Goal: Complete application form

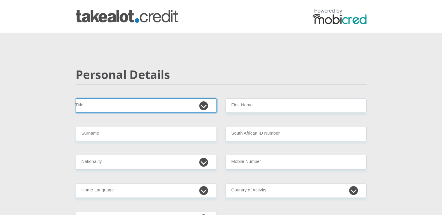
click at [149, 107] on select "Mr Ms Mrs Dr [PERSON_NAME]" at bounding box center [146, 106] width 141 height 14
select select "Mrs"
click at [76, 99] on select "Mr Ms Mrs Dr [PERSON_NAME]" at bounding box center [146, 106] width 141 height 14
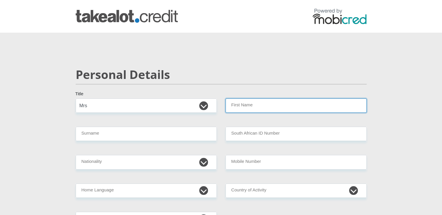
click at [260, 107] on input "First Name" at bounding box center [295, 106] width 141 height 14
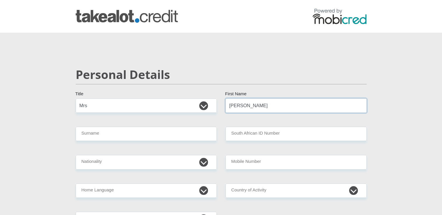
type input "[PERSON_NAME]"
click at [207, 107] on select "Mr Ms Mrs Dr [PERSON_NAME]" at bounding box center [146, 106] width 141 height 14
select select "Ms"
click at [76, 99] on select "Mr Ms Mrs Dr [PERSON_NAME]" at bounding box center [146, 106] width 141 height 14
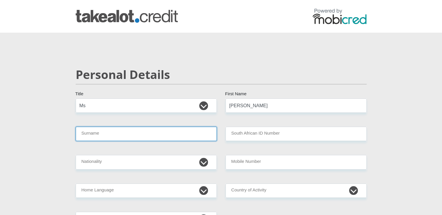
click at [135, 136] on input "Surname" at bounding box center [146, 134] width 141 height 14
type input "Rautenbach"
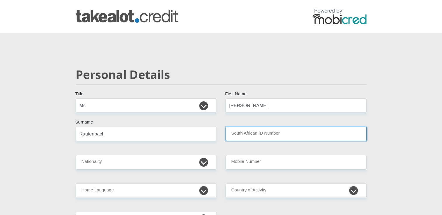
click at [263, 132] on input "South African ID Number" at bounding box center [295, 134] width 141 height 14
type input "[CREDIT_CARD_NUMBER]"
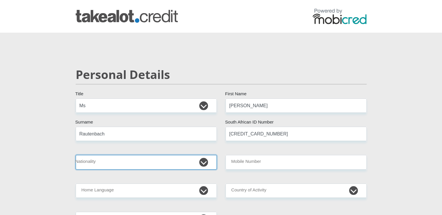
click at [125, 161] on select "[GEOGRAPHIC_DATA] [GEOGRAPHIC_DATA] [GEOGRAPHIC_DATA] [GEOGRAPHIC_DATA] [GEOGRA…" at bounding box center [146, 162] width 141 height 14
select select "ZAF"
click at [76, 155] on select "[GEOGRAPHIC_DATA] [GEOGRAPHIC_DATA] [GEOGRAPHIC_DATA] [GEOGRAPHIC_DATA] [GEOGRA…" at bounding box center [146, 162] width 141 height 14
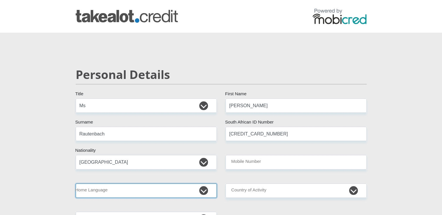
click at [121, 191] on select "Afrikaans English Sepedi South Ndebele Southern Sotho Swati Tsonga Tswana Venda…" at bounding box center [146, 191] width 141 height 14
click at [76, 184] on select "Afrikaans English Sepedi South Ndebele Southern Sotho Swati Tsonga Tswana Venda…" at bounding box center [146, 191] width 141 height 14
click at [158, 194] on select "Afrikaans English Sepedi South Ndebele Southern Sotho Swati Tsonga Tswana Venda…" at bounding box center [146, 191] width 141 height 14
select select "eng"
click at [76, 184] on select "Afrikaans English Sepedi South Ndebele Southern Sotho Swati Tsonga Tswana Venda…" at bounding box center [146, 191] width 141 height 14
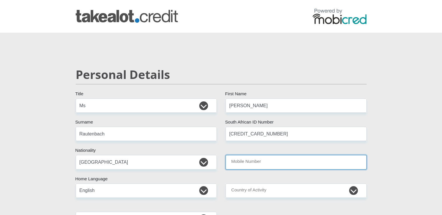
click at [252, 163] on input "Mobile Number" at bounding box center [295, 162] width 141 height 14
type input "0711649942"
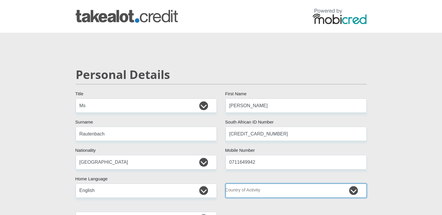
click at [278, 191] on select "[GEOGRAPHIC_DATA] [GEOGRAPHIC_DATA] [GEOGRAPHIC_DATA] [GEOGRAPHIC_DATA] [GEOGRA…" at bounding box center [295, 191] width 141 height 14
select select "ZAF"
click at [225, 184] on select "[GEOGRAPHIC_DATA] [GEOGRAPHIC_DATA] [GEOGRAPHIC_DATA] [GEOGRAPHIC_DATA] [GEOGRA…" at bounding box center [295, 191] width 141 height 14
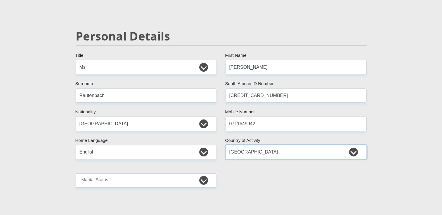
scroll to position [88, 0]
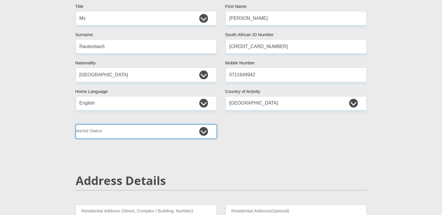
click at [167, 134] on select "Married ANC Single Divorced Widowed Married COP or Customary Law" at bounding box center [146, 132] width 141 height 14
select select "1"
click at [76, 125] on select "Married ANC Single Divorced Widowed Married COP or Customary Law" at bounding box center [146, 132] width 141 height 14
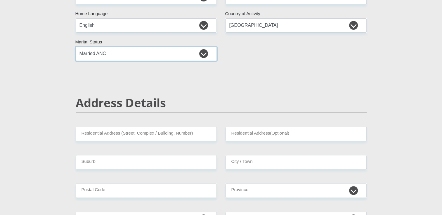
scroll to position [175, 0]
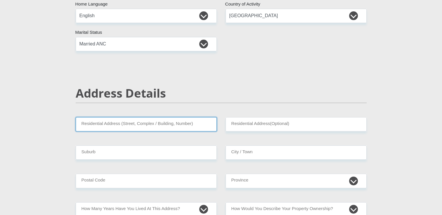
click at [160, 126] on input "Residential Address (Street, Complex / Building, Number)" at bounding box center [146, 124] width 141 height 14
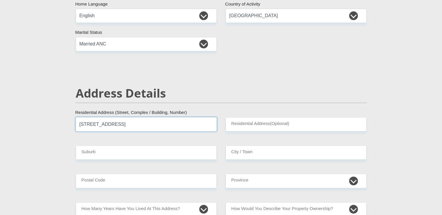
type input "[STREET_ADDRESS]"
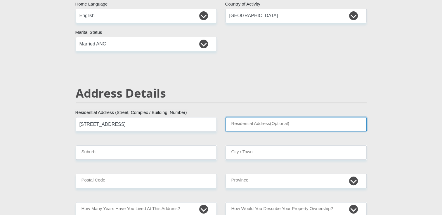
click at [262, 125] on input "Residential Address(Optional)" at bounding box center [295, 124] width 141 height 14
type input "Elarduspark"
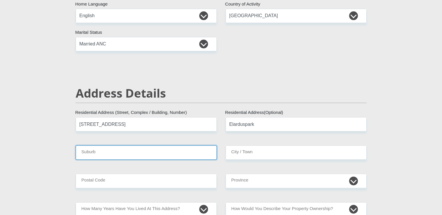
click at [155, 151] on input "Suburb" at bounding box center [146, 153] width 141 height 14
type input "Elarduspark"
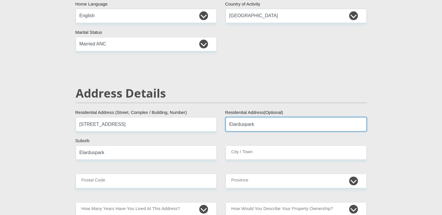
click at [263, 122] on input "Elarduspark" at bounding box center [295, 124] width 141 height 14
type input "E"
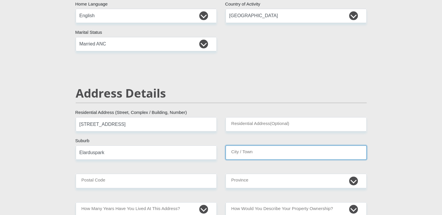
click at [252, 148] on input "City / Town" at bounding box center [295, 153] width 141 height 14
type input "[GEOGRAPHIC_DATA]"
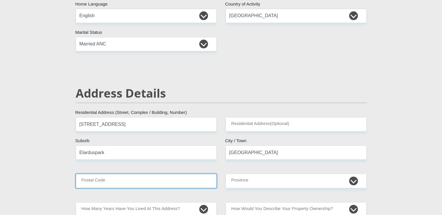
click at [176, 180] on input "Postal Code" at bounding box center [146, 181] width 141 height 14
type input "0181"
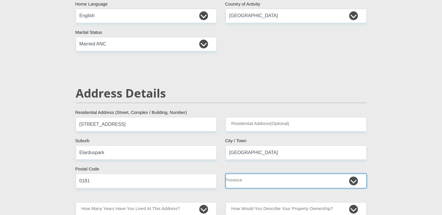
click at [235, 183] on select "Eastern Cape Free State [GEOGRAPHIC_DATA] [GEOGRAPHIC_DATA][DATE] [GEOGRAPHIC_D…" at bounding box center [295, 181] width 141 height 14
select select "Gauteng"
click at [225, 174] on select "Eastern Cape Free State [GEOGRAPHIC_DATA] [GEOGRAPHIC_DATA][DATE] [GEOGRAPHIC_D…" at bounding box center [295, 181] width 141 height 14
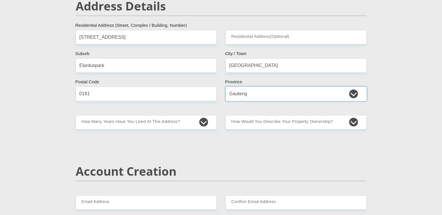
scroll to position [263, 0]
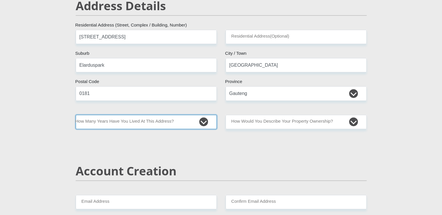
click at [161, 122] on select "less than 1 year 1-3 years 3-5 years 5+ years" at bounding box center [146, 122] width 141 height 14
select select "5"
click at [76, 115] on select "less than 1 year 1-3 years 3-5 years 5+ years" at bounding box center [146, 122] width 141 height 14
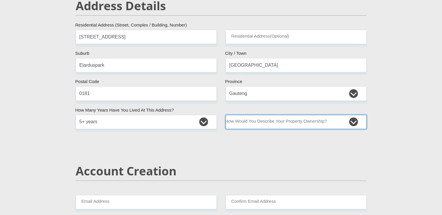
click at [276, 122] on select "Owned Rented Family Owned Company Dwelling" at bounding box center [295, 122] width 141 height 14
select select "Rented"
click at [225, 115] on select "Owned Rented Family Owned Company Dwelling" at bounding box center [295, 122] width 141 height 14
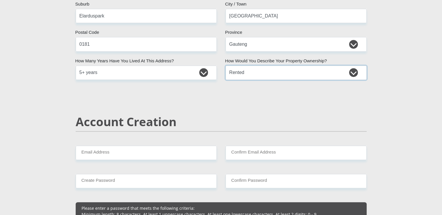
scroll to position [321, 0]
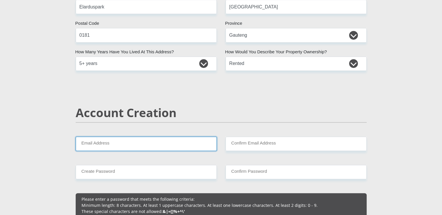
click at [147, 144] on input "Email Address" at bounding box center [146, 144] width 141 height 14
drag, startPoint x: 118, startPoint y: 148, endPoint x: 72, endPoint y: 149, distance: 46.4
click at [72, 149] on div "[PERSON_NAME][EMAIL_ADDRESS][DOMAIN_NAME] Email Address Please input valid emai…" at bounding box center [146, 144] width 150 height 14
type input "[PERSON_NAME][EMAIL_ADDRESS][DOMAIN_NAME]"
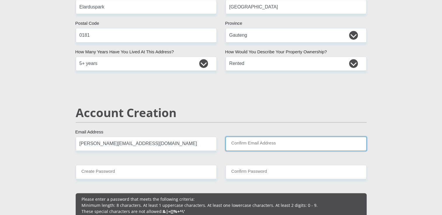
click at [289, 140] on input "Confirm Email Address" at bounding box center [295, 144] width 141 height 14
paste input "[PERSON_NAME][EMAIL_ADDRESS][DOMAIN_NAME]"
type input "[PERSON_NAME][EMAIL_ADDRESS][DOMAIN_NAME]"
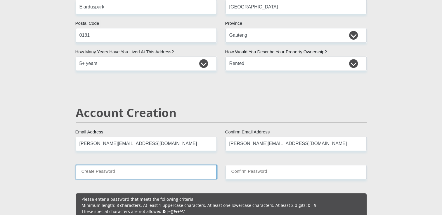
click at [151, 171] on input "Create Password" at bounding box center [146, 172] width 141 height 14
type input "[GEOGRAPHIC_DATA]"
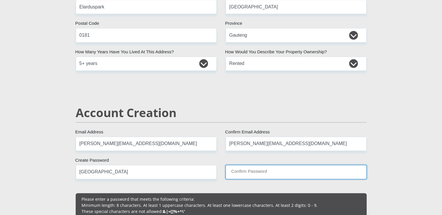
click at [237, 172] on input "Confirm Password" at bounding box center [295, 172] width 141 height 14
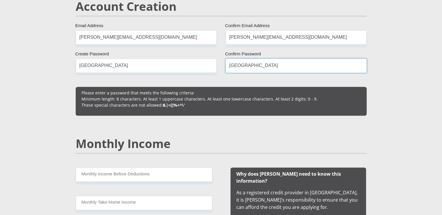
scroll to position [467, 0]
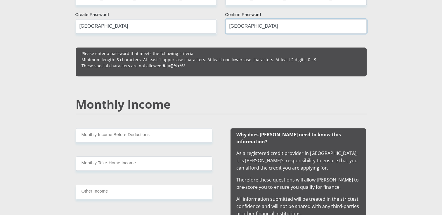
type input "[GEOGRAPHIC_DATA]"
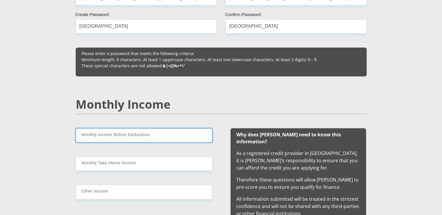
click at [142, 134] on input "Monthly Income Before Deductions" at bounding box center [144, 135] width 137 height 14
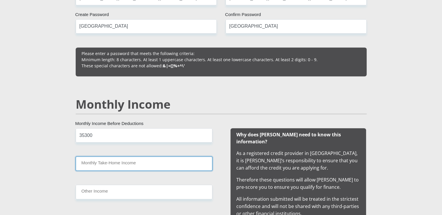
click at [127, 166] on input "Monthly Take-Home Income" at bounding box center [144, 164] width 137 height 14
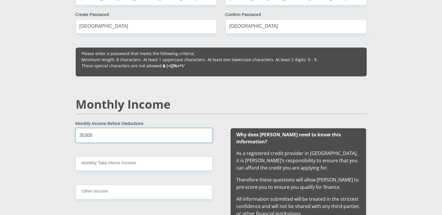
click at [106, 128] on input "35300" at bounding box center [144, 135] width 137 height 14
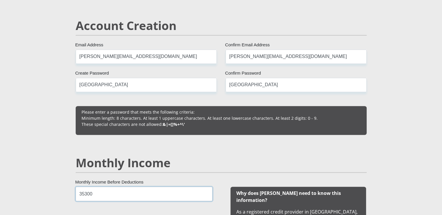
scroll to position [425, 0]
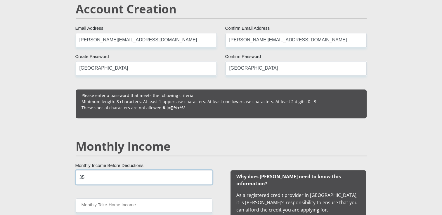
type input "3"
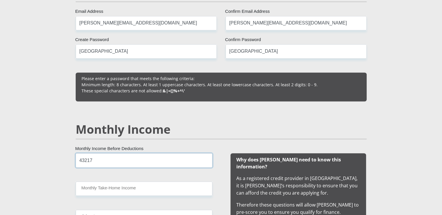
scroll to position [483, 0]
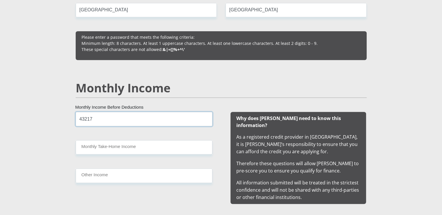
type input "43217"
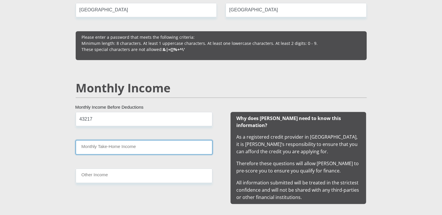
click at [88, 146] on input "Monthly Take-Home Income" at bounding box center [144, 147] width 137 height 14
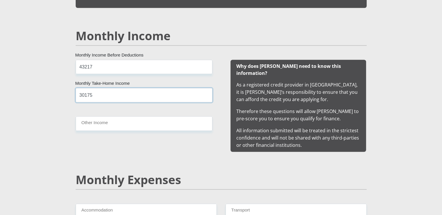
scroll to position [542, 0]
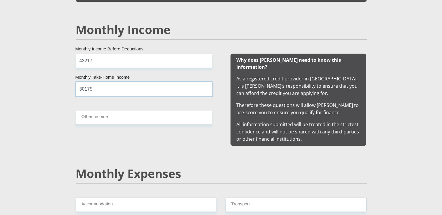
type input "30175"
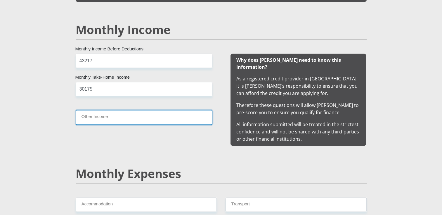
click at [126, 118] on input "Other Income" at bounding box center [144, 117] width 137 height 14
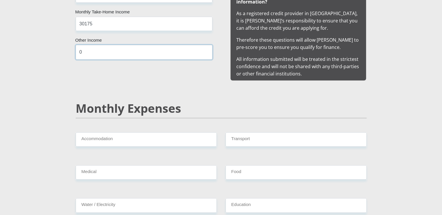
scroll to position [629, 0]
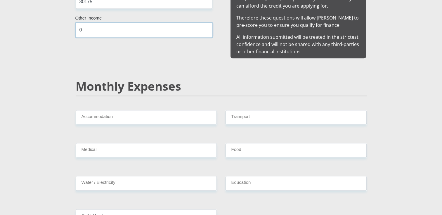
type input "0"
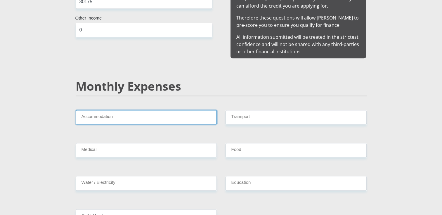
click at [129, 110] on input "Accommodation" at bounding box center [146, 117] width 141 height 14
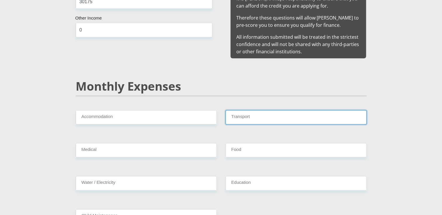
click at [240, 112] on input "Transport" at bounding box center [295, 117] width 141 height 14
type input "1000"
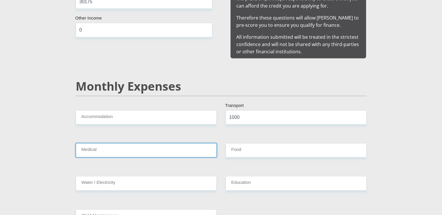
click at [152, 143] on input "Medical" at bounding box center [146, 150] width 141 height 14
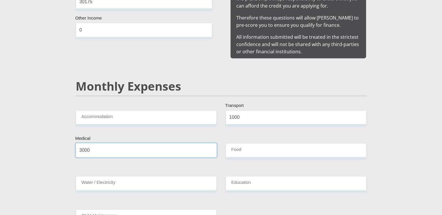
type input "3000"
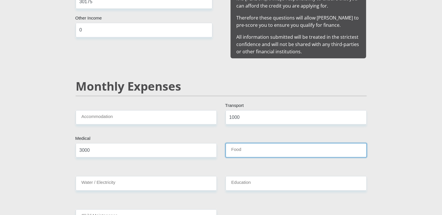
click at [246, 143] on input "Food" at bounding box center [295, 150] width 141 height 14
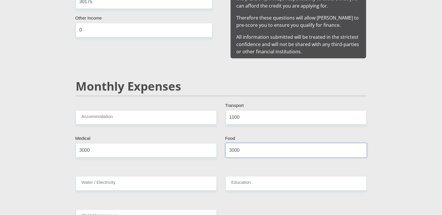
type input "3000"
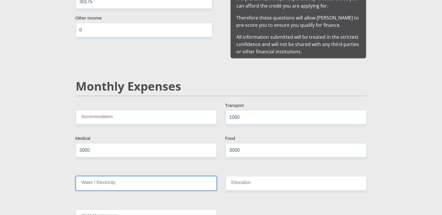
click at [156, 177] on input "Water / Electricity" at bounding box center [146, 183] width 141 height 14
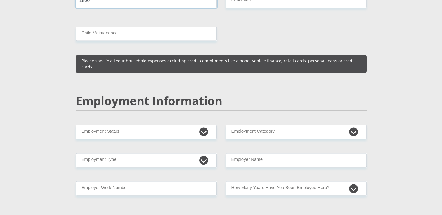
scroll to position [834, 0]
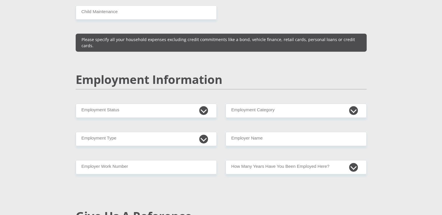
type input "1500"
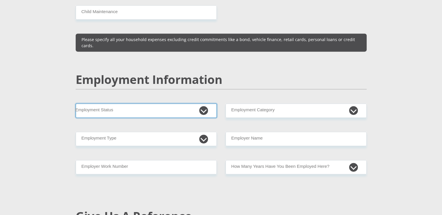
click at [143, 104] on select "Permanent/Full-time Part-time/Casual [DEMOGRAPHIC_DATA] Worker Self-Employed Ho…" at bounding box center [146, 111] width 141 height 14
select select "1"
click at [76, 104] on select "Permanent/Full-time Part-time/Casual [DEMOGRAPHIC_DATA] Worker Self-Employed Ho…" at bounding box center [146, 111] width 141 height 14
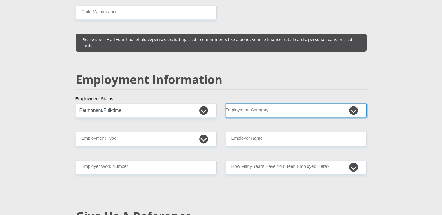
drag, startPoint x: 252, startPoint y: 93, endPoint x: 253, endPoint y: 96, distance: 4.1
click at [252, 104] on select "AGRICULTURE ALCOHOL & TOBACCO CONSTRUCTION MATERIALS METALLURGY EQUIPMENT FOR R…" at bounding box center [295, 111] width 141 height 14
click at [225, 104] on select "AGRICULTURE ALCOHOL & TOBACCO CONSTRUCTION MATERIALS METALLURGY EQUIPMENT FOR R…" at bounding box center [295, 111] width 141 height 14
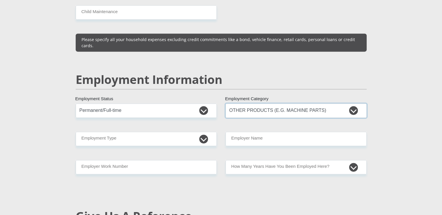
click at [305, 104] on select "AGRICULTURE ALCOHOL & TOBACCO CONSTRUCTION MATERIALS METALLURGY EQUIPMENT FOR R…" at bounding box center [295, 111] width 141 height 14
click at [285, 104] on select "AGRICULTURE ALCOHOL & TOBACCO CONSTRUCTION MATERIALS METALLURGY EQUIPMENT FOR R…" at bounding box center [295, 111] width 141 height 14
select select "17"
click at [225, 104] on select "AGRICULTURE ALCOHOL & TOBACCO CONSTRUCTION MATERIALS METALLURGY EQUIPMENT FOR R…" at bounding box center [295, 111] width 141 height 14
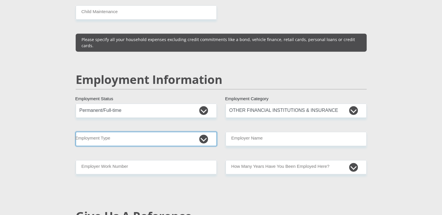
click at [148, 132] on select "College/Lecturer Craft Seller Creative Driver Executive Farmer Forces - Non Com…" at bounding box center [146, 139] width 141 height 14
select select "Semi-Professional Worker"
click at [76, 132] on select "College/Lecturer Craft Seller Creative Driver Executive Farmer Forces - Non Com…" at bounding box center [146, 139] width 141 height 14
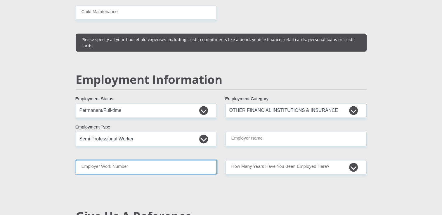
click at [119, 160] on input "Employer Work Number" at bounding box center [146, 167] width 141 height 14
type input "0126730015"
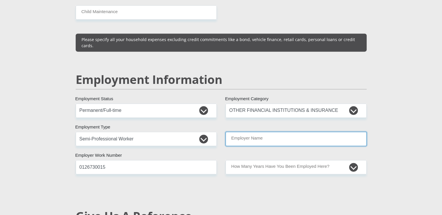
click at [271, 132] on input "Employer Name" at bounding box center [295, 139] width 141 height 14
type input "[PERSON_NAME]"
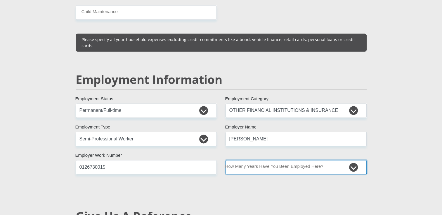
click at [268, 160] on select "less than 1 year 1-3 years 3-5 years 5+ years" at bounding box center [295, 167] width 141 height 14
select select "60"
click at [225, 160] on select "less than 1 year 1-3 years 3-5 years 5+ years" at bounding box center [295, 167] width 141 height 14
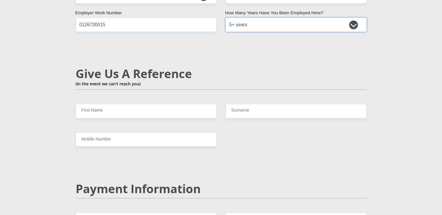
scroll to position [979, 0]
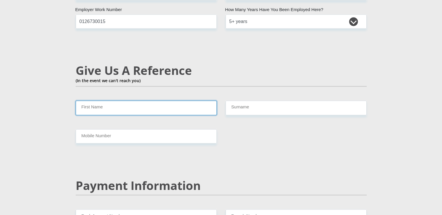
click at [170, 101] on input "First Name" at bounding box center [146, 108] width 141 height 14
type input "[PERSON_NAME]"
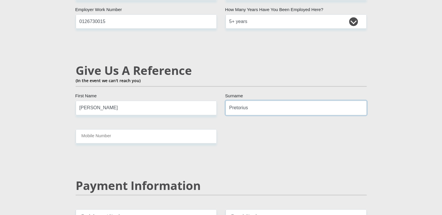
type input "Pretorius"
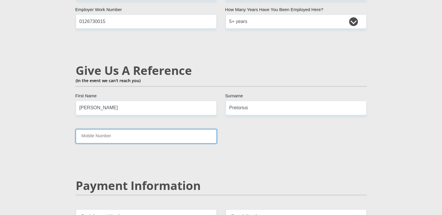
click at [147, 129] on input "Mobile Number" at bounding box center [146, 136] width 141 height 14
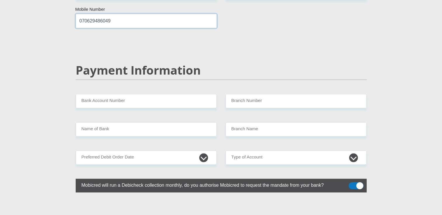
scroll to position [1096, 0]
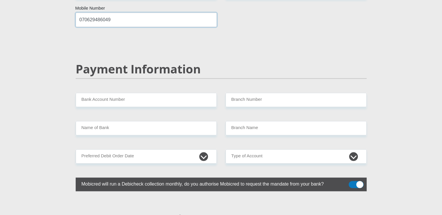
type input "070629486049"
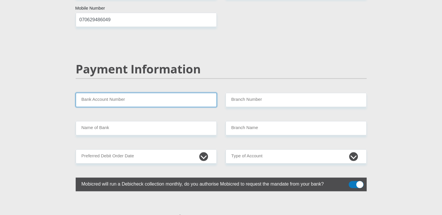
click at [137, 93] on input "Bank Account Number" at bounding box center [146, 100] width 141 height 14
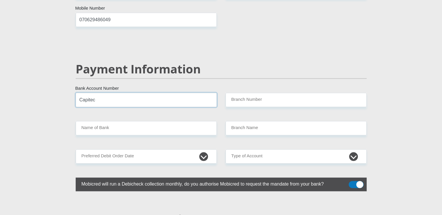
type input "Capitec"
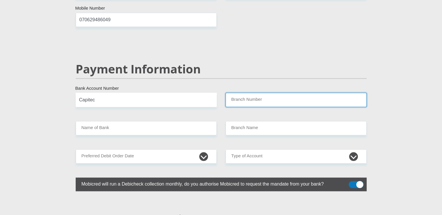
type input "7"
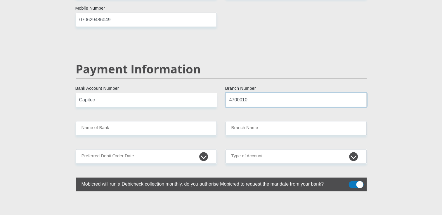
type input "4700010"
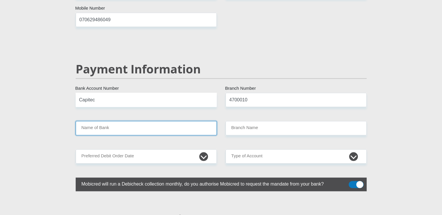
click at [120, 121] on input "Name of Bank" at bounding box center [146, 128] width 141 height 14
click at [111, 121] on input "Name of Bank" at bounding box center [146, 128] width 141 height 14
click at [116, 121] on input "Name of Bank" at bounding box center [146, 128] width 141 height 14
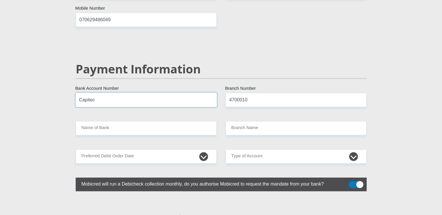
click at [113, 93] on input "Capitec" at bounding box center [146, 100] width 141 height 14
type input "C"
type input "1449188697"
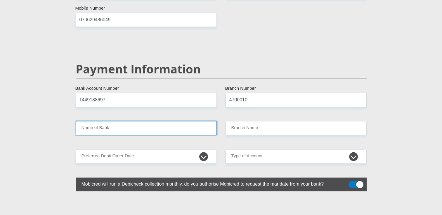
click at [109, 121] on input "Name of Bank" at bounding box center [146, 128] width 141 height 14
drag, startPoint x: 109, startPoint y: 119, endPoint x: 106, endPoint y: 120, distance: 3.0
click at [106, 121] on input "Name of Bank" at bounding box center [146, 128] width 141 height 14
click at [111, 121] on input "Name of Bank" at bounding box center [146, 128] width 141 height 14
click at [113, 121] on input "Name of Bank" at bounding box center [146, 128] width 141 height 14
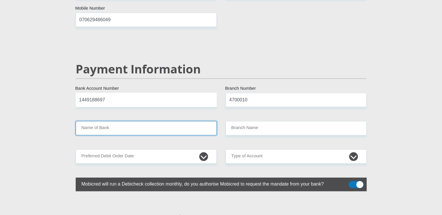
click at [113, 121] on input "Name of Bank" at bounding box center [146, 128] width 141 height 14
drag, startPoint x: 114, startPoint y: 115, endPoint x: 118, endPoint y: 124, distance: 10.0
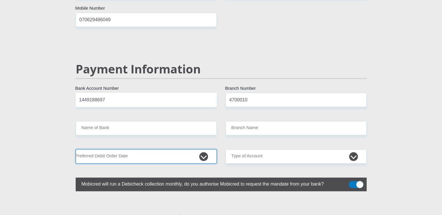
click at [119, 149] on select "1st 2nd 3rd 4th 5th 7th 18th 19th 20th 21st 22nd 23rd 24th 25th 26th 27th 28th …" at bounding box center [146, 156] width 141 height 14
select select "25"
click at [76, 149] on select "1st 2nd 3rd 4th 5th 7th 18th 19th 20th 21st 22nd 23rd 24th 25th 26th 27th 28th …" at bounding box center [146, 156] width 141 height 14
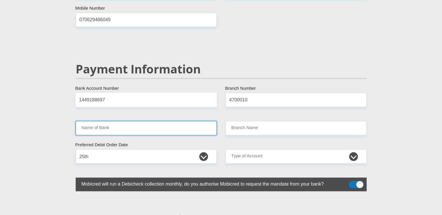
click at [127, 121] on input "Name of Bank" at bounding box center [146, 128] width 141 height 14
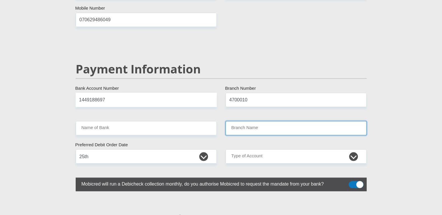
click at [264, 121] on input "Branch Name" at bounding box center [295, 128] width 141 height 14
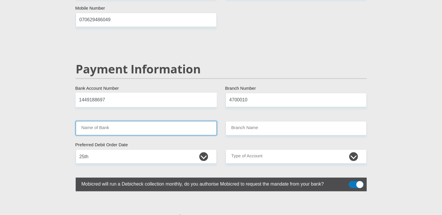
click at [138, 121] on input "Name of Bank" at bounding box center [146, 128] width 141 height 14
click at [139, 121] on input "Name of Bank" at bounding box center [146, 128] width 141 height 14
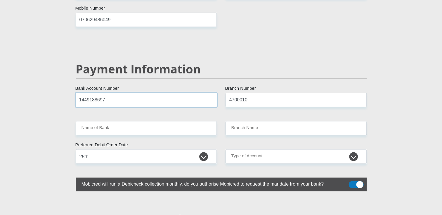
click at [128, 93] on input "1449188697" at bounding box center [146, 100] width 141 height 14
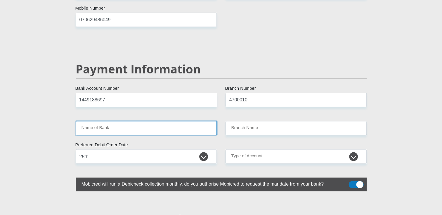
click at [122, 121] on input "Name of Bank" at bounding box center [146, 128] width 141 height 14
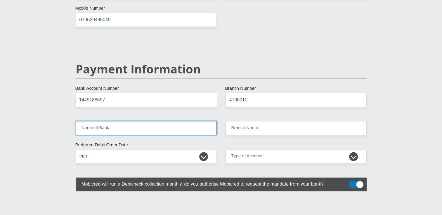
click at [122, 121] on input "Name of Bank" at bounding box center [146, 128] width 141 height 14
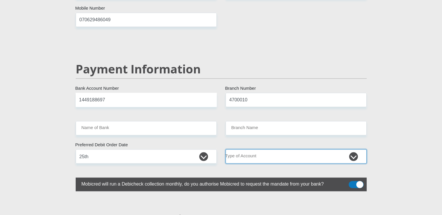
click at [246, 149] on select "Cheque Savings" at bounding box center [295, 156] width 141 height 14
select select "SAV"
click at [225, 149] on select "Cheque Savings" at bounding box center [295, 156] width 141 height 14
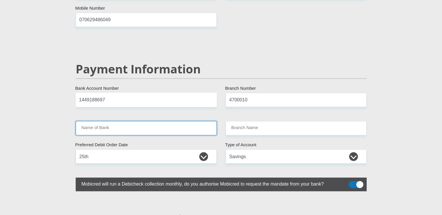
click at [153, 121] on input "Name of Bank" at bounding box center [146, 128] width 141 height 14
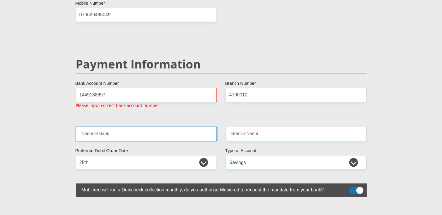
scroll to position [1101, 0]
drag, startPoint x: 126, startPoint y: 82, endPoint x: 65, endPoint y: 83, distance: 60.7
type input "1449188697"
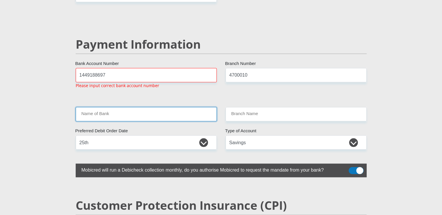
scroll to position [1131, 0]
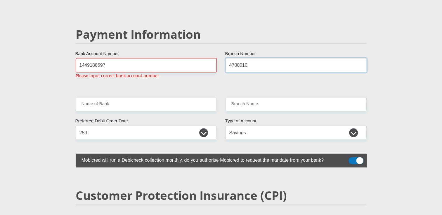
click at [241, 58] on input "4700010" at bounding box center [295, 65] width 141 height 14
type input "470010"
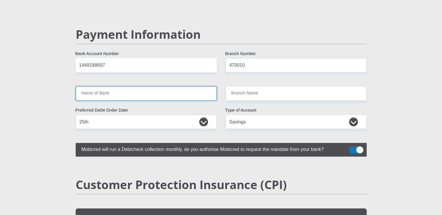
click at [188, 87] on input "Name of Bank" at bounding box center [146, 94] width 141 height 14
type input "CAPITEC BANK LIMITED"
type input "CAPITEC BANK CPC"
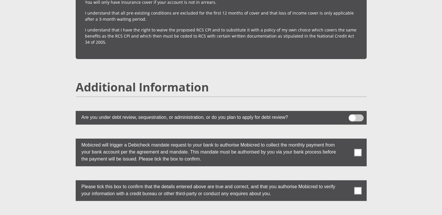
scroll to position [1539, 0]
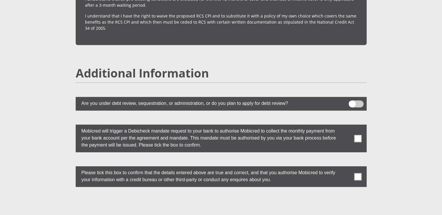
click at [351, 101] on span at bounding box center [355, 104] width 15 height 7
click at [352, 102] on input "checkbox" at bounding box center [352, 102] width 0 height 0
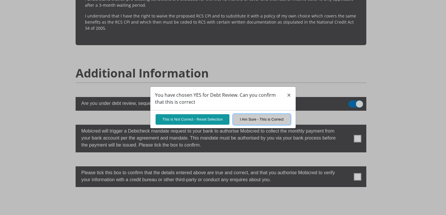
click at [256, 116] on button "I Am Sure - This is Correct" at bounding box center [261, 119] width 57 height 10
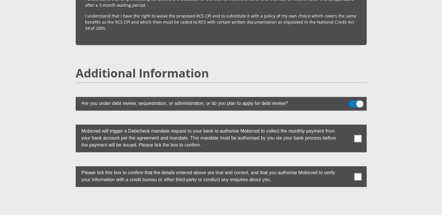
click at [356, 135] on span at bounding box center [357, 138] width 7 height 7
click at [346, 126] on input "checkbox" at bounding box center [346, 126] width 0 height 0
click at [358, 173] on span at bounding box center [357, 176] width 7 height 7
click at [346, 168] on input "checkbox" at bounding box center [346, 168] width 0 height 0
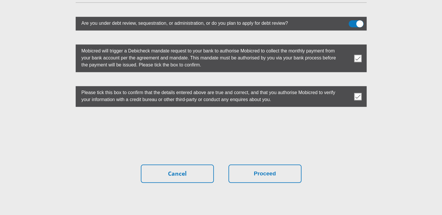
scroll to position [1627, 0]
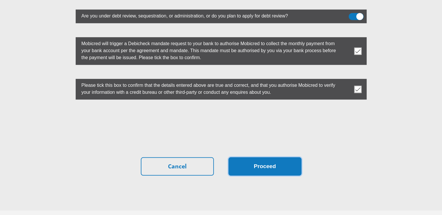
click at [263, 158] on button "Proceed" at bounding box center [264, 167] width 73 height 18
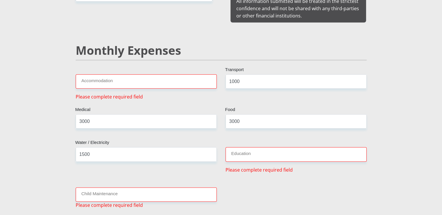
scroll to position [663, 0]
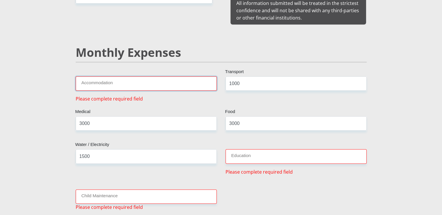
click at [120, 76] on input "Accommodation" at bounding box center [146, 83] width 141 height 14
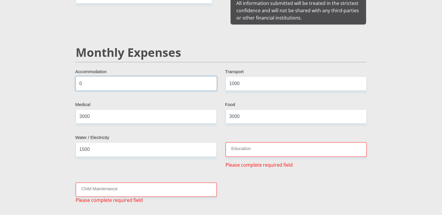
type input "0"
click at [256, 142] on input "Education" at bounding box center [295, 149] width 141 height 14
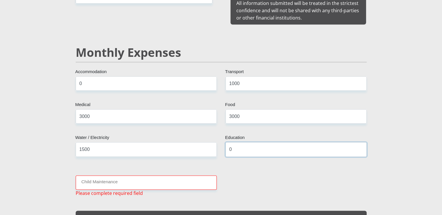
type input "0"
click at [139, 176] on input "Child Maintenance" at bounding box center [146, 183] width 141 height 14
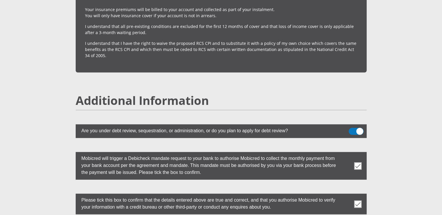
scroll to position [1641, 0]
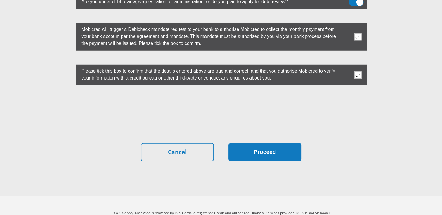
type input "0"
click at [264, 143] on button "Proceed" at bounding box center [264, 152] width 73 height 18
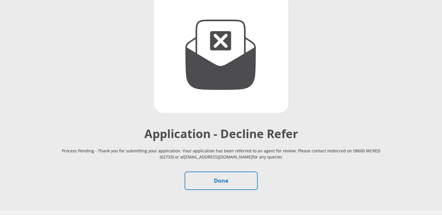
scroll to position [88, 0]
